Goal: Task Accomplishment & Management: Complete application form

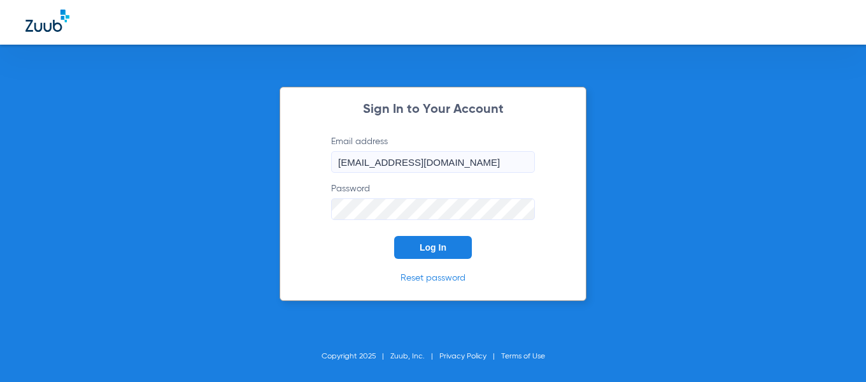
click at [414, 248] on button "Log In" at bounding box center [433, 247] width 78 height 23
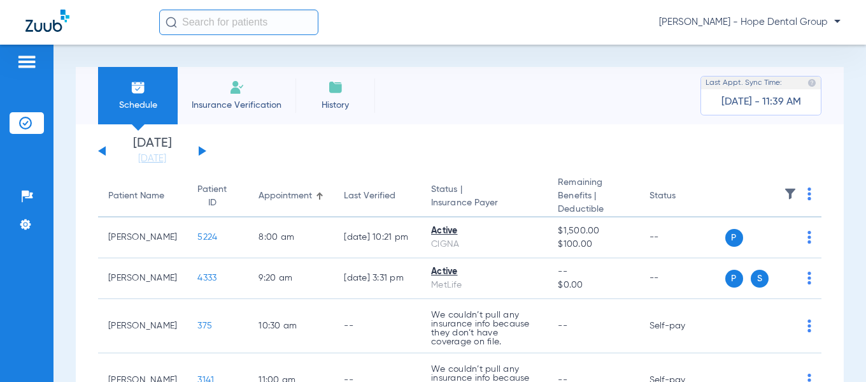
click at [242, 89] on img at bounding box center [236, 87] width 15 height 15
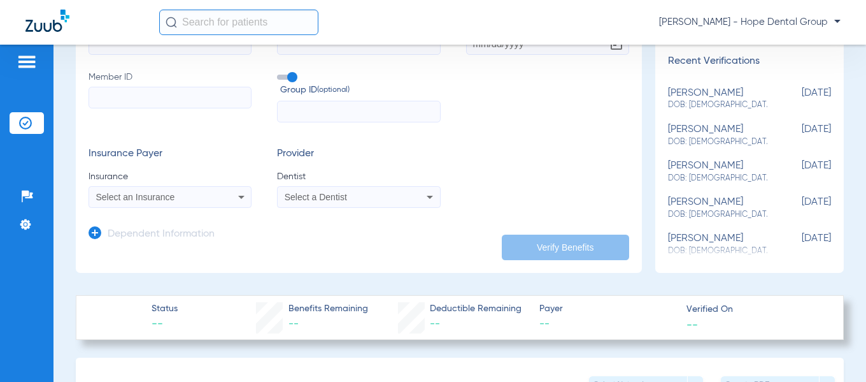
scroll to position [199, 0]
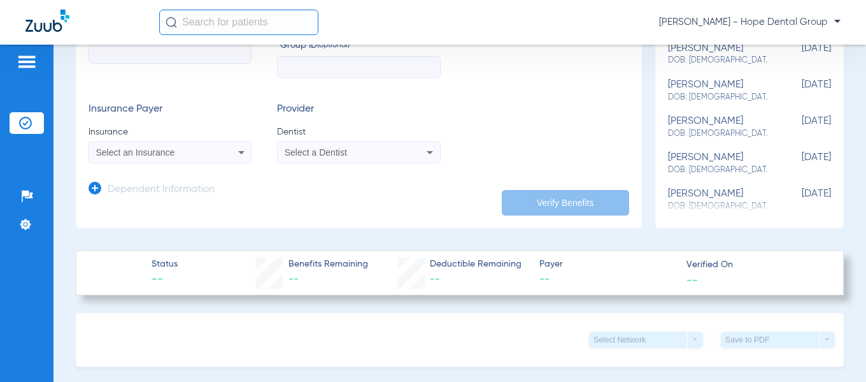
click at [241, 149] on icon at bounding box center [241, 152] width 15 height 15
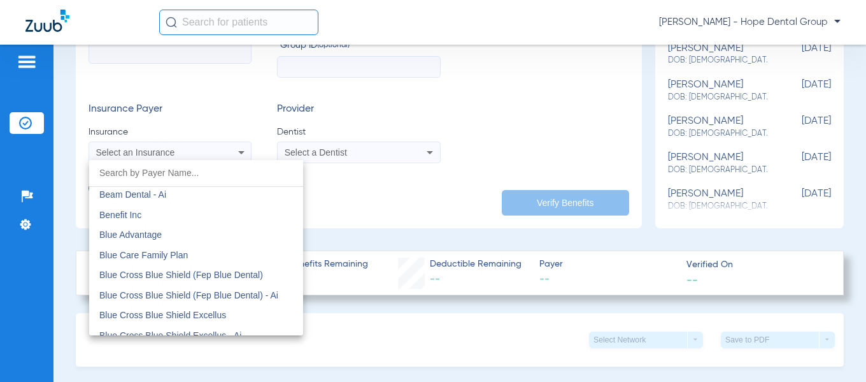
scroll to position [791, 0]
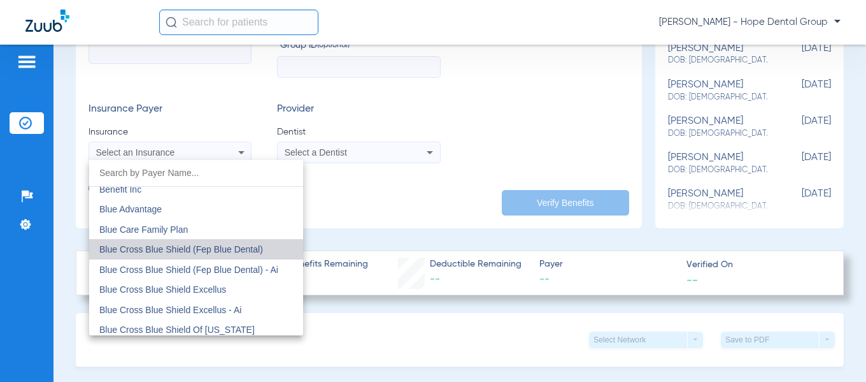
click at [233, 250] on span "Blue Cross Blue Shield (Fep Blue Dental)" at bounding box center [181, 249] width 164 height 10
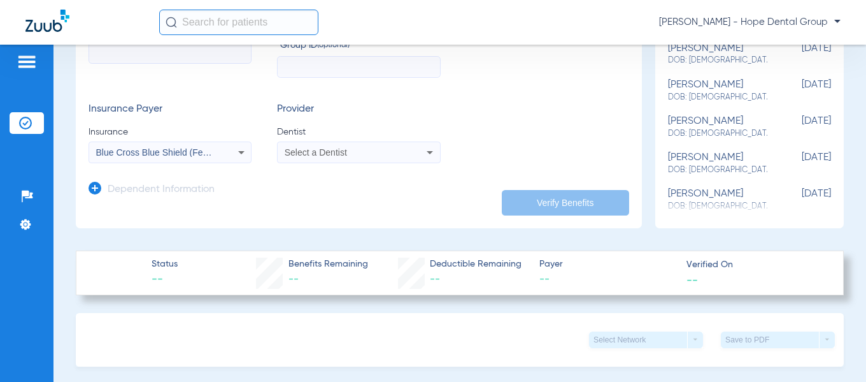
click at [412, 151] on div "Select a Dentist" at bounding box center [359, 152] width 162 height 15
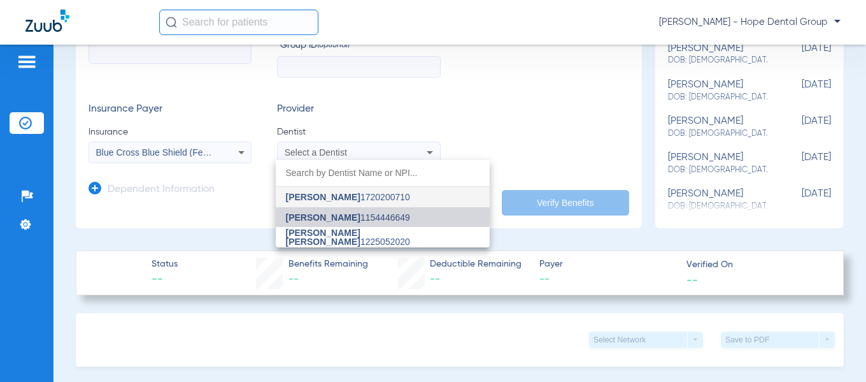
click at [330, 215] on span "[PERSON_NAME]" at bounding box center [323, 217] width 75 height 10
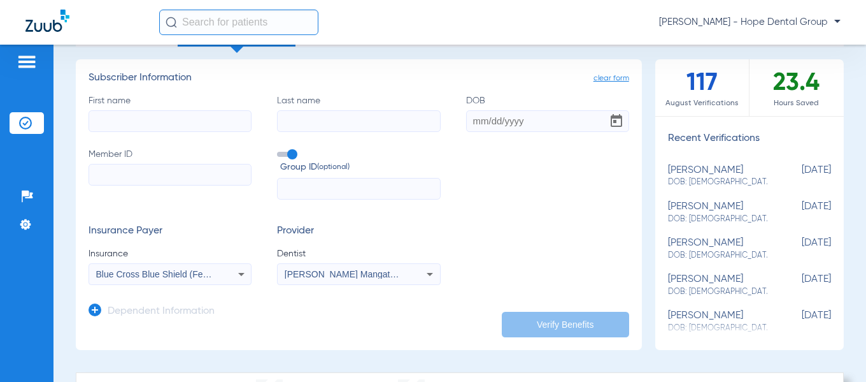
scroll to position [75, 0]
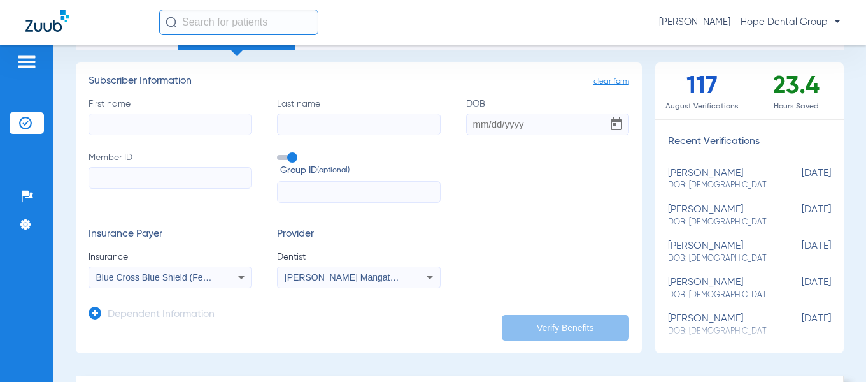
click at [163, 120] on input "First name" at bounding box center [170, 124] width 163 height 22
paste input "Senly"
type input "Senly"
click at [292, 120] on input "Last name" at bounding box center [358, 124] width 163 height 22
paste input "Bonny"
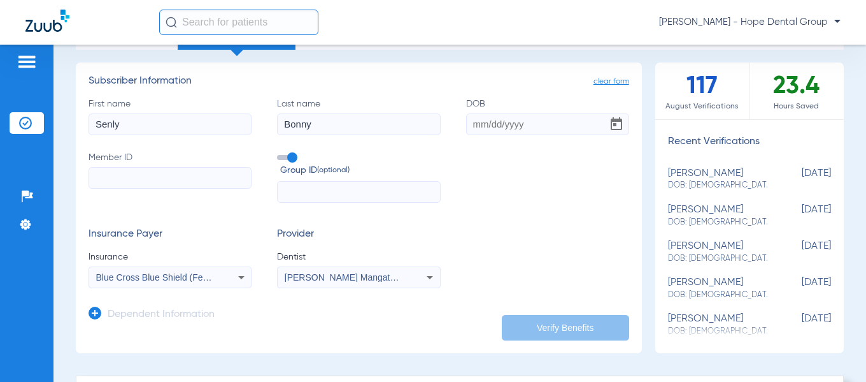
type input "Bonny"
click at [471, 124] on input "DOB" at bounding box center [547, 124] width 163 height 22
paste input "[DATE]"
type input "[DATE]"
click at [141, 176] on input "Member ID" at bounding box center [170, 178] width 163 height 22
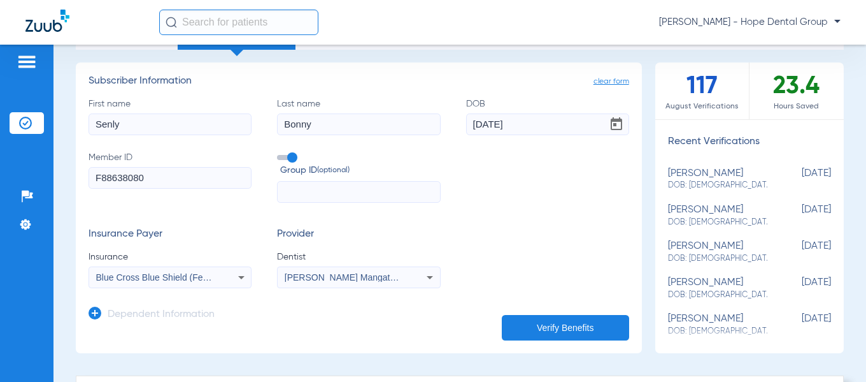
type input "F88638080"
click at [543, 325] on button "Verify Benefits" at bounding box center [565, 327] width 127 height 25
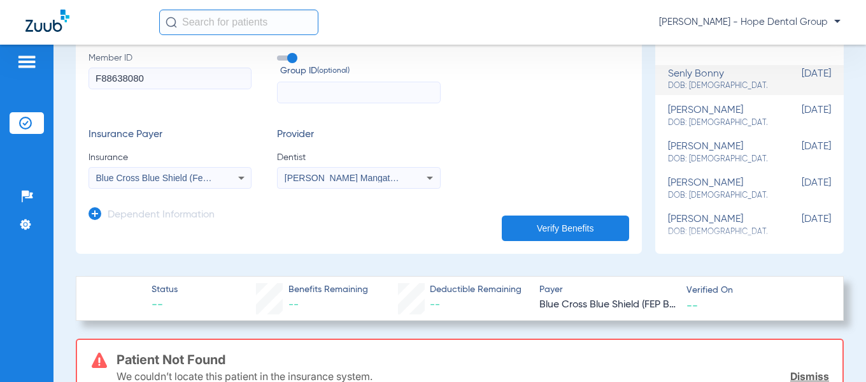
scroll to position [168, 0]
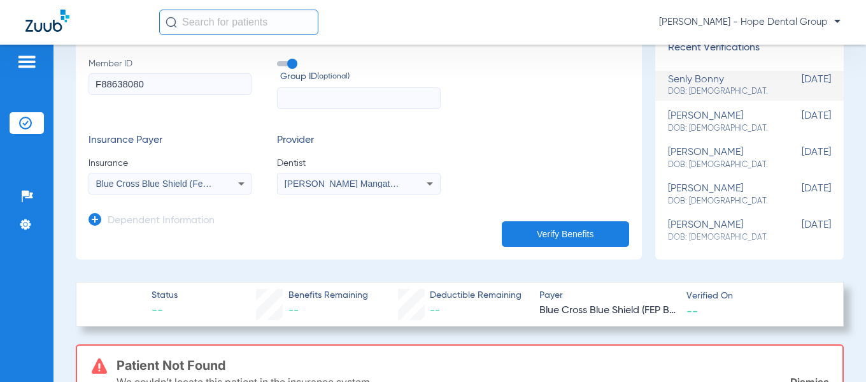
click at [236, 183] on icon at bounding box center [241, 183] width 15 height 15
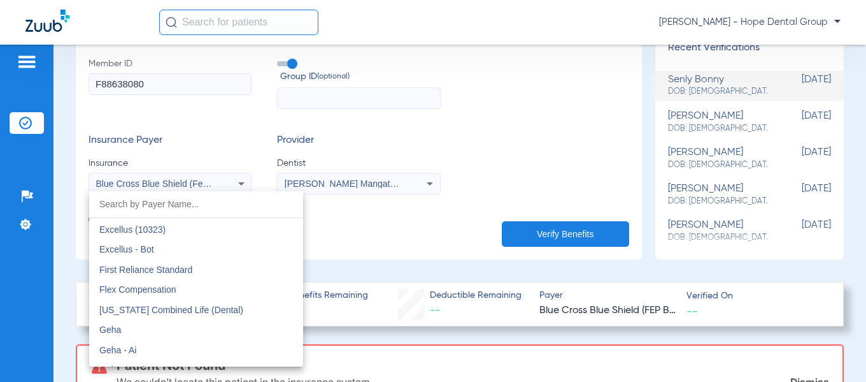
scroll to position [4068, 0]
